Goal: Transaction & Acquisition: Book appointment/travel/reservation

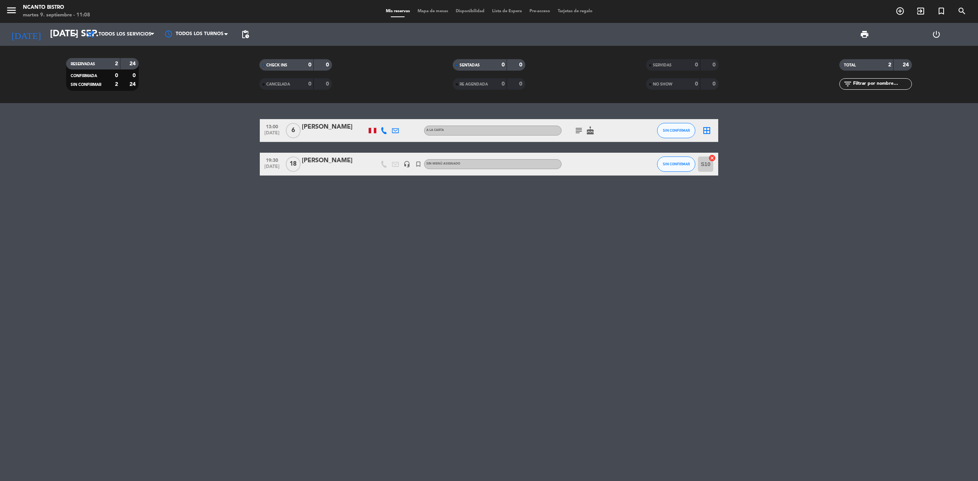
click at [307, 260] on div "13:00 [DATE] 6 [PERSON_NAME] A [PERSON_NAME] subject cake SIN CONFIRMAR border_…" at bounding box center [489, 292] width 978 height 378
click at [902, 11] on icon "add_circle_outline" at bounding box center [899, 10] width 9 height 9
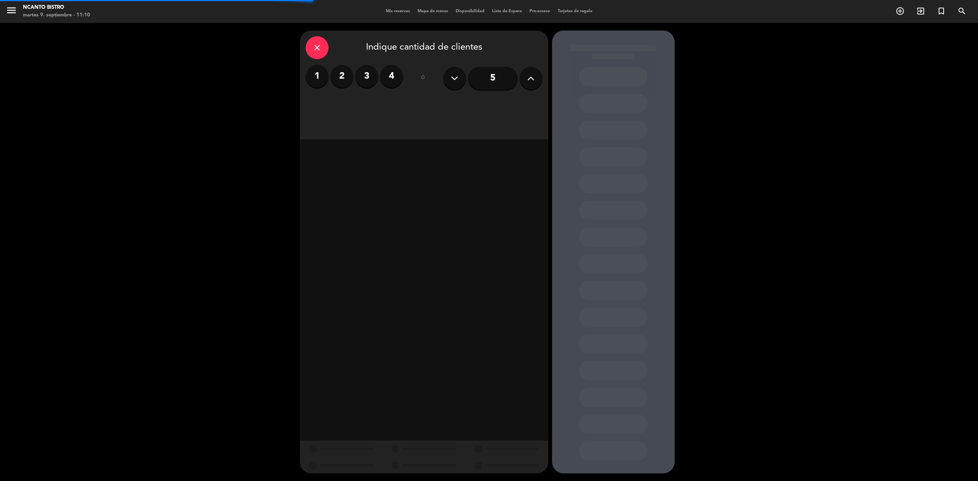
click at [363, 71] on label "3" at bounding box center [366, 76] width 23 height 23
click at [424, 104] on div "Almuerzo" at bounding box center [424, 104] width 78 height 15
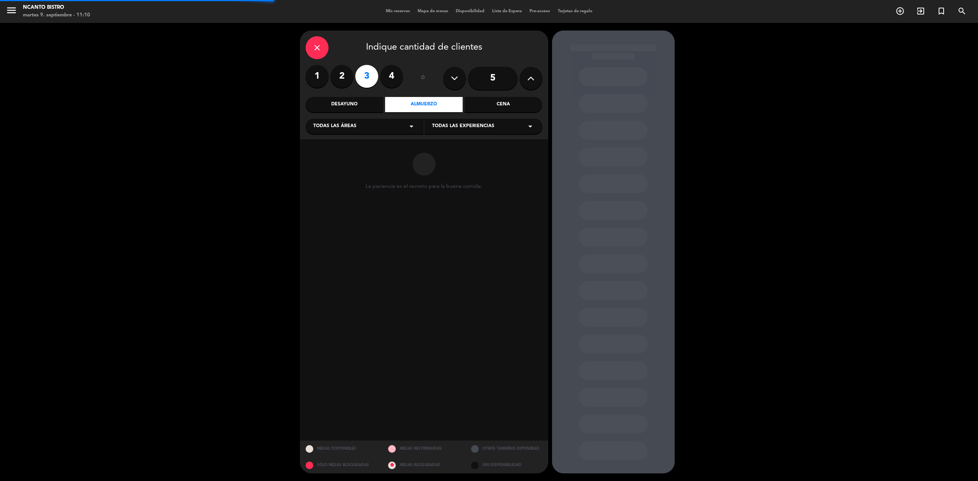
click at [510, 99] on div "Cena" at bounding box center [504, 104] width 78 height 15
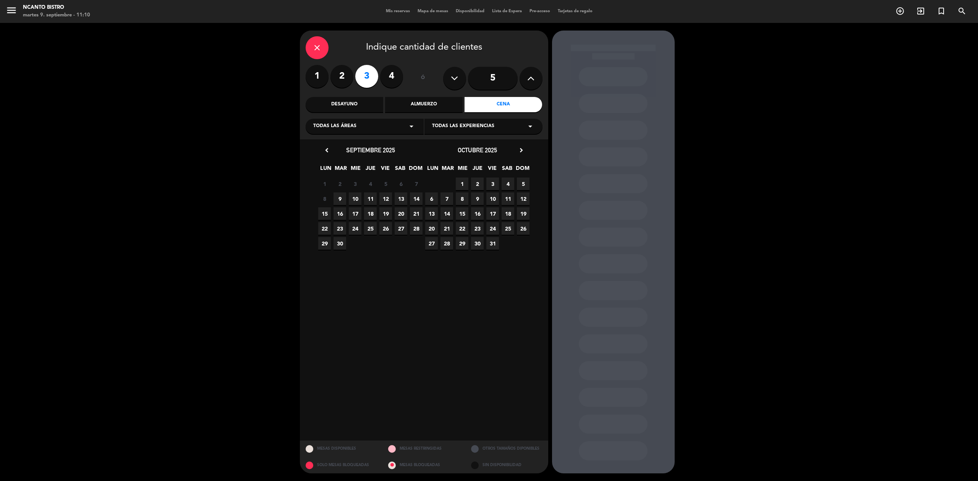
click at [344, 195] on span "9" at bounding box center [340, 199] width 13 height 13
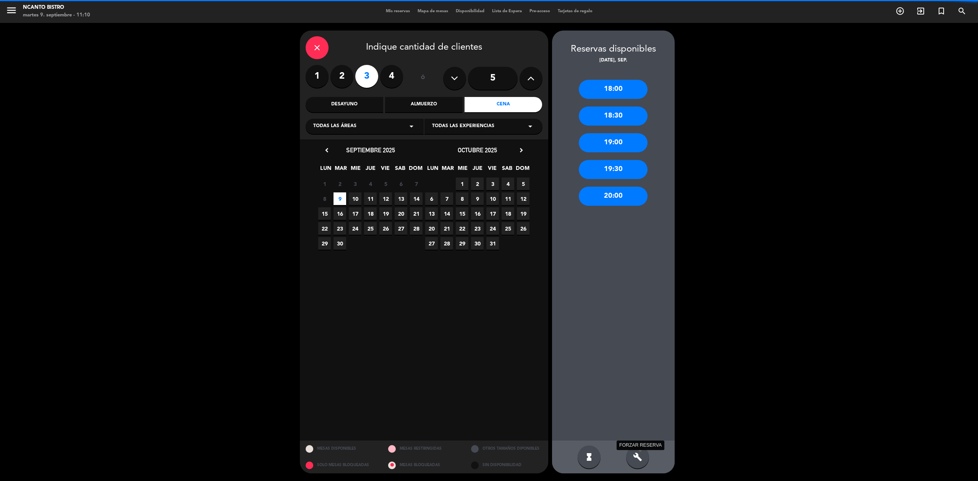
click at [641, 460] on icon "build" at bounding box center [637, 457] width 9 height 9
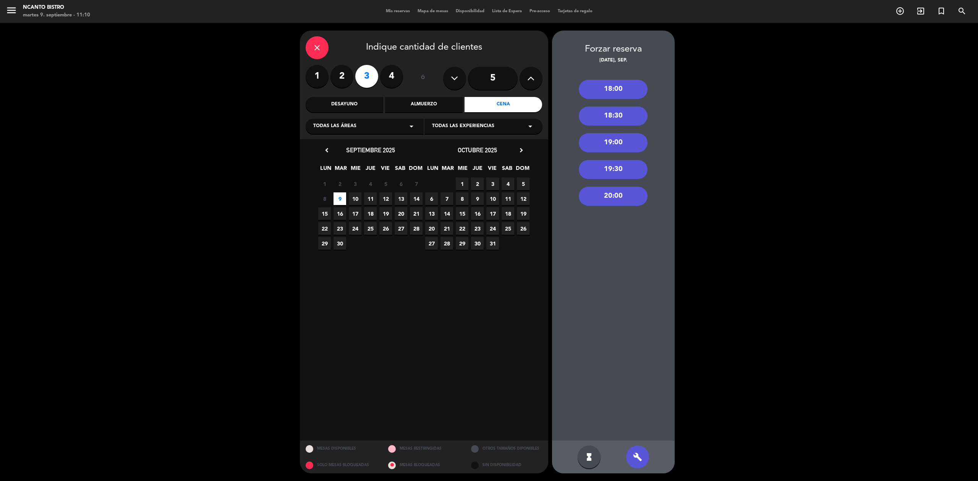
click at [630, 165] on div "19:30" at bounding box center [613, 169] width 69 height 19
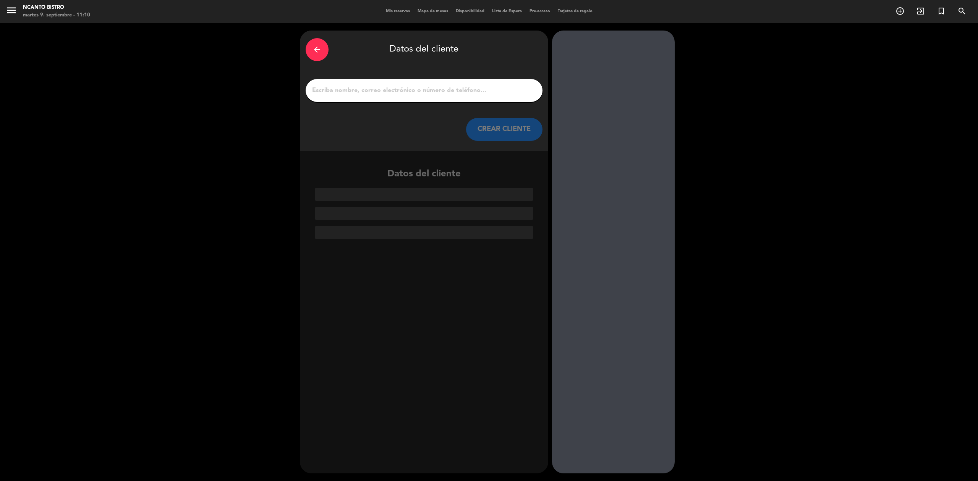
click at [413, 89] on input "1" at bounding box center [423, 90] width 225 height 11
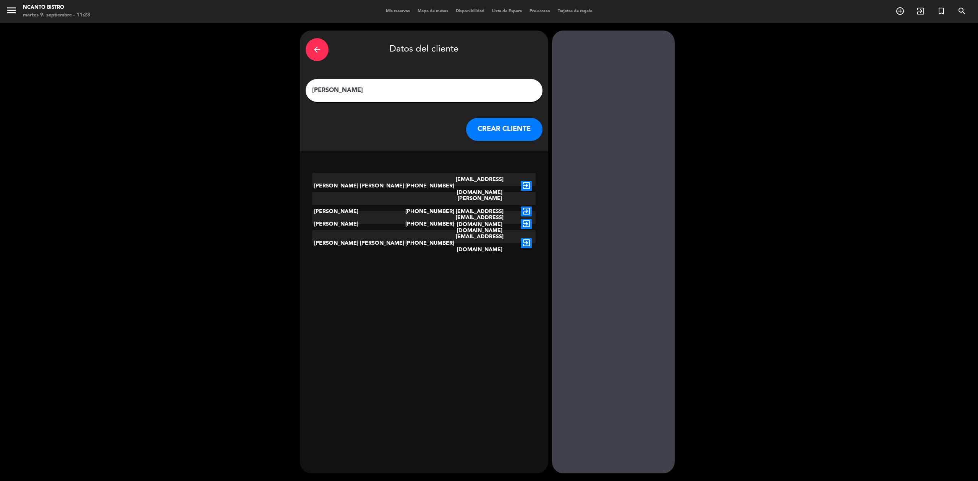
type input "[PERSON_NAME]"
click at [523, 126] on button "CREAR CLIENTE" at bounding box center [504, 129] width 76 height 23
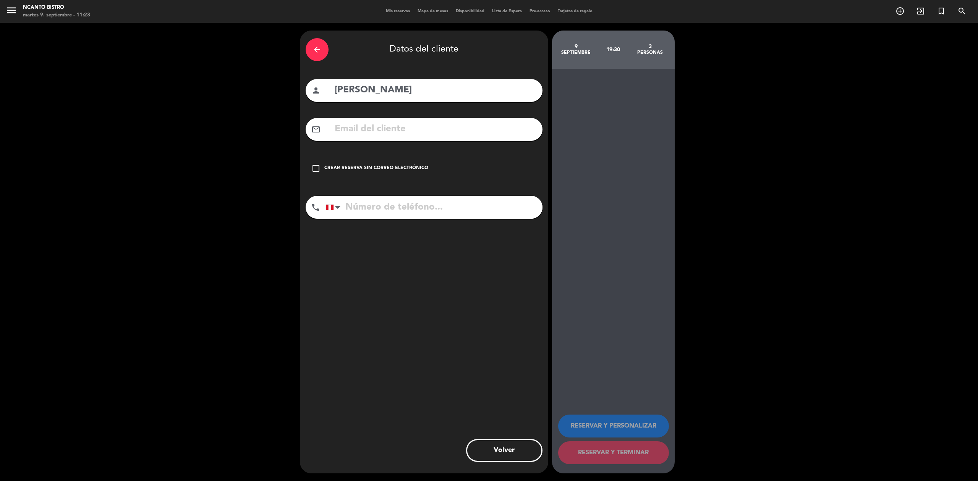
click at [350, 159] on div "check_box_outline_blank Crear reserva sin correo electrónico" at bounding box center [424, 168] width 237 height 23
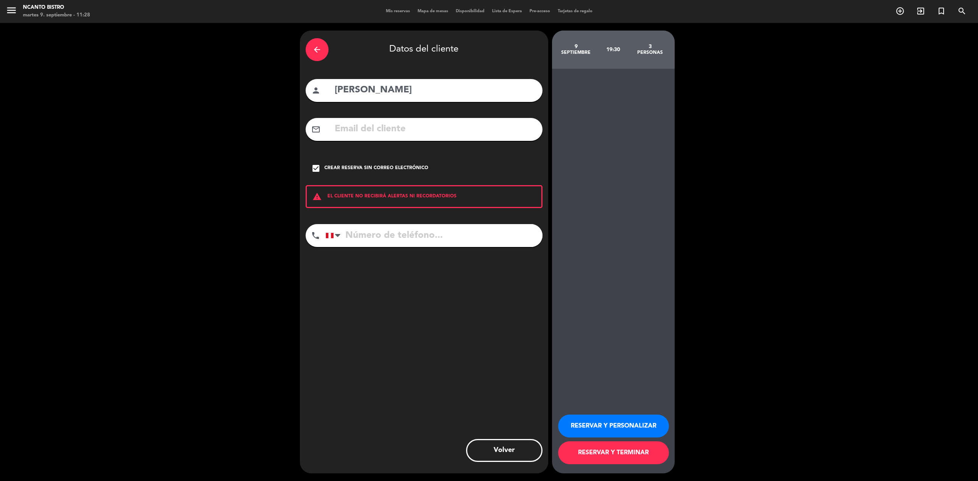
click at [645, 422] on button "RESERVAR Y PERSONALIZAR" at bounding box center [613, 426] width 111 height 23
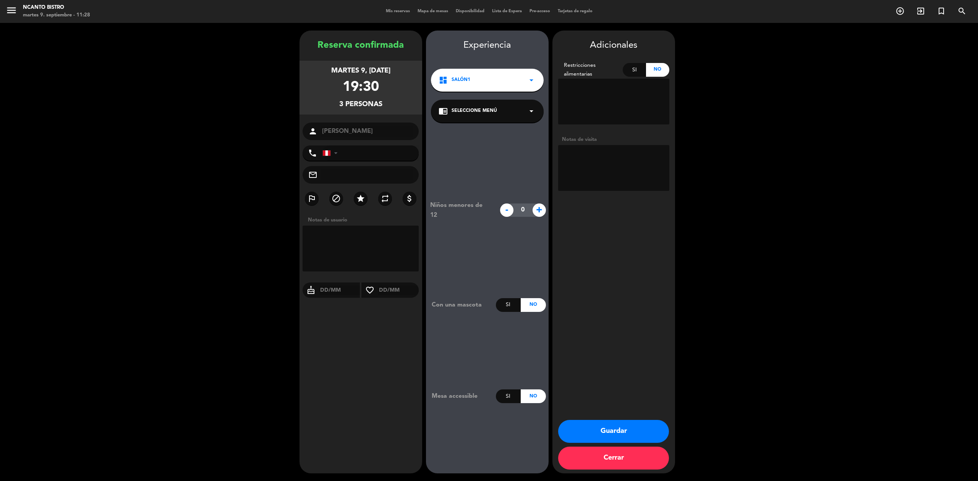
click at [396, 248] on textarea at bounding box center [361, 249] width 117 height 46
type textarea "vendran desde el aeropuerto"
click at [597, 428] on button "Guardar" at bounding box center [613, 431] width 111 height 23
